Goal: Information Seeking & Learning: Learn about a topic

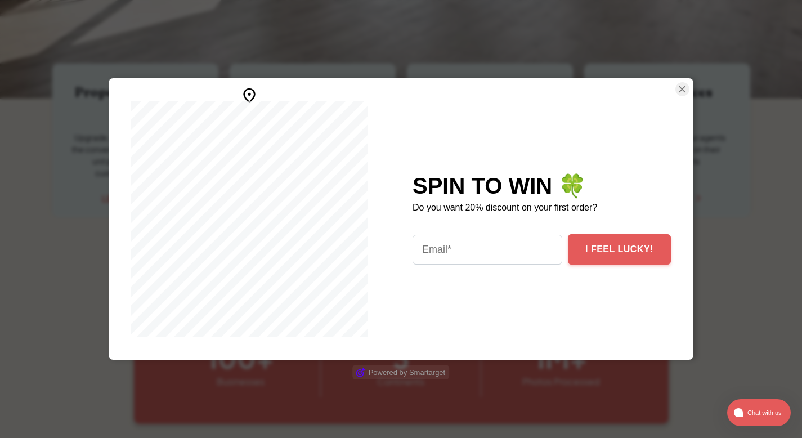
scroll to position [325, 0]
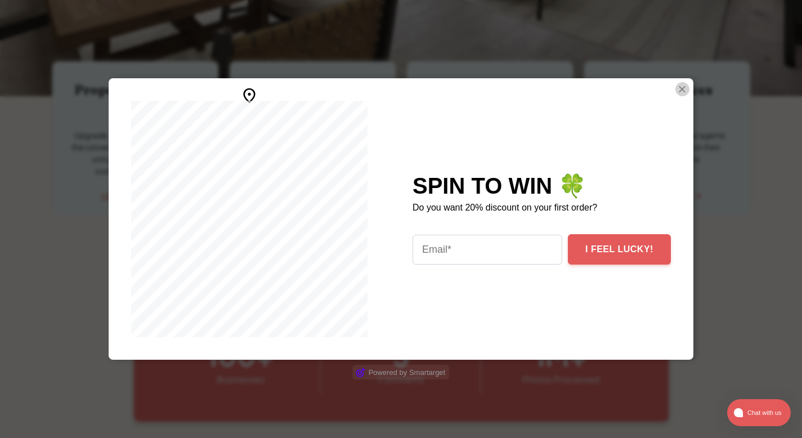
click at [676, 91] on img "Close Smartarget Popup" at bounding box center [681, 89] width 11 height 14
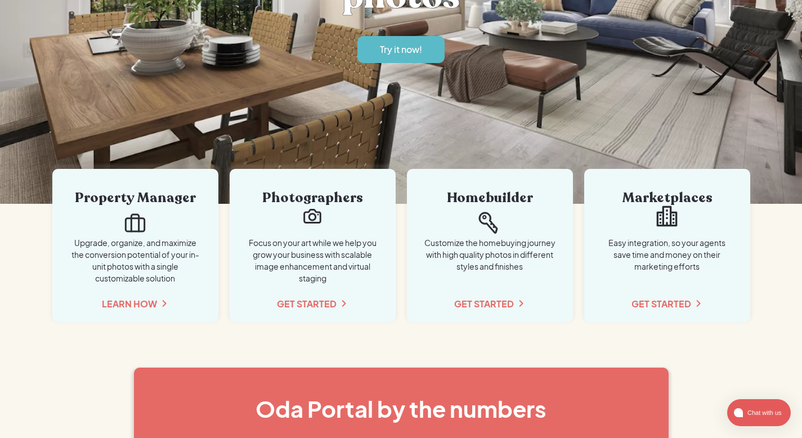
scroll to position [0, 0]
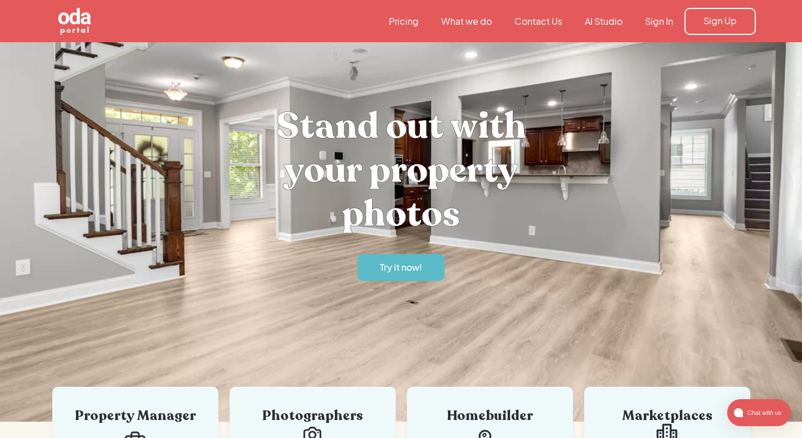
click at [475, 17] on link "What we do" at bounding box center [466, 21] width 73 height 12
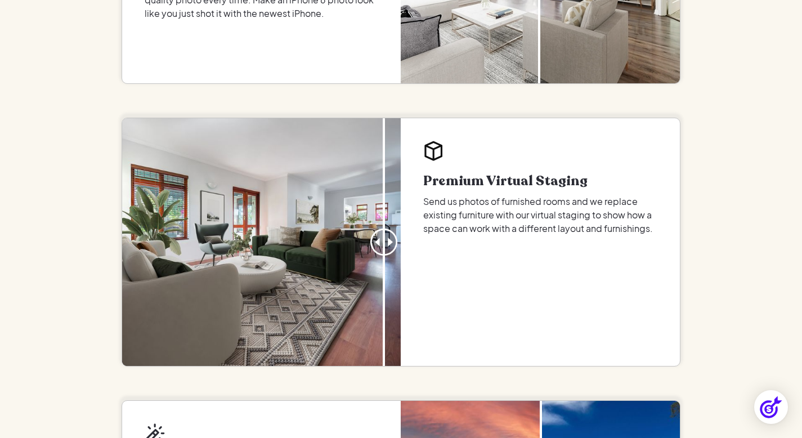
scroll to position [603, 0]
